Goal: Task Accomplishment & Management: Manage account settings

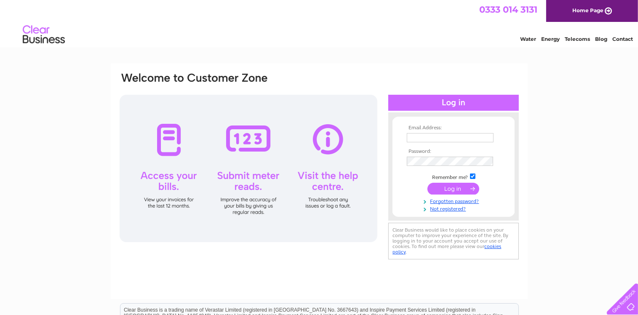
click at [419, 136] on input "text" at bounding box center [450, 137] width 87 height 9
type input "[PERSON_NAME][EMAIL_ADDRESS][DOMAIN_NAME]"
click at [450, 188] on input "submit" at bounding box center [453, 189] width 52 height 12
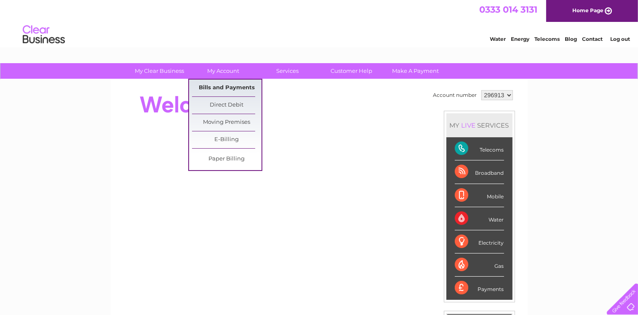
click at [220, 83] on link "Bills and Payments" at bounding box center [226, 88] width 69 height 17
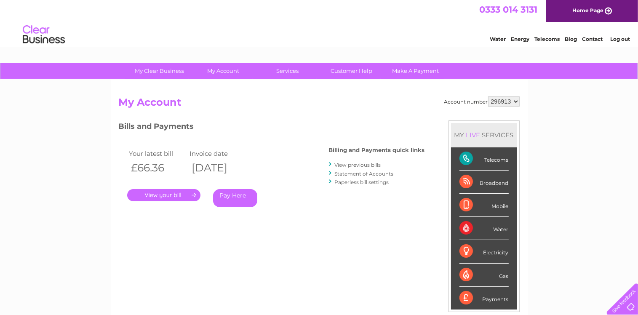
click at [177, 193] on link "." at bounding box center [163, 195] width 73 height 12
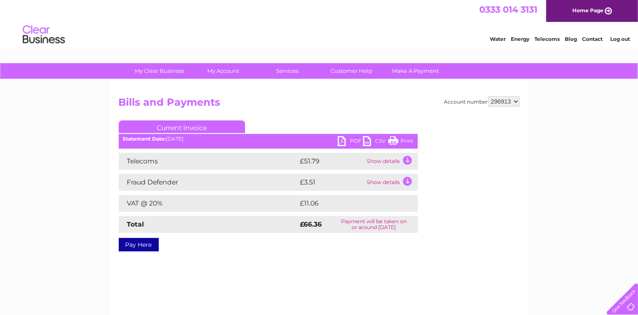
click at [617, 37] on link "Log out" at bounding box center [620, 39] width 20 height 6
